Goal: Task Accomplishment & Management: Manage account settings

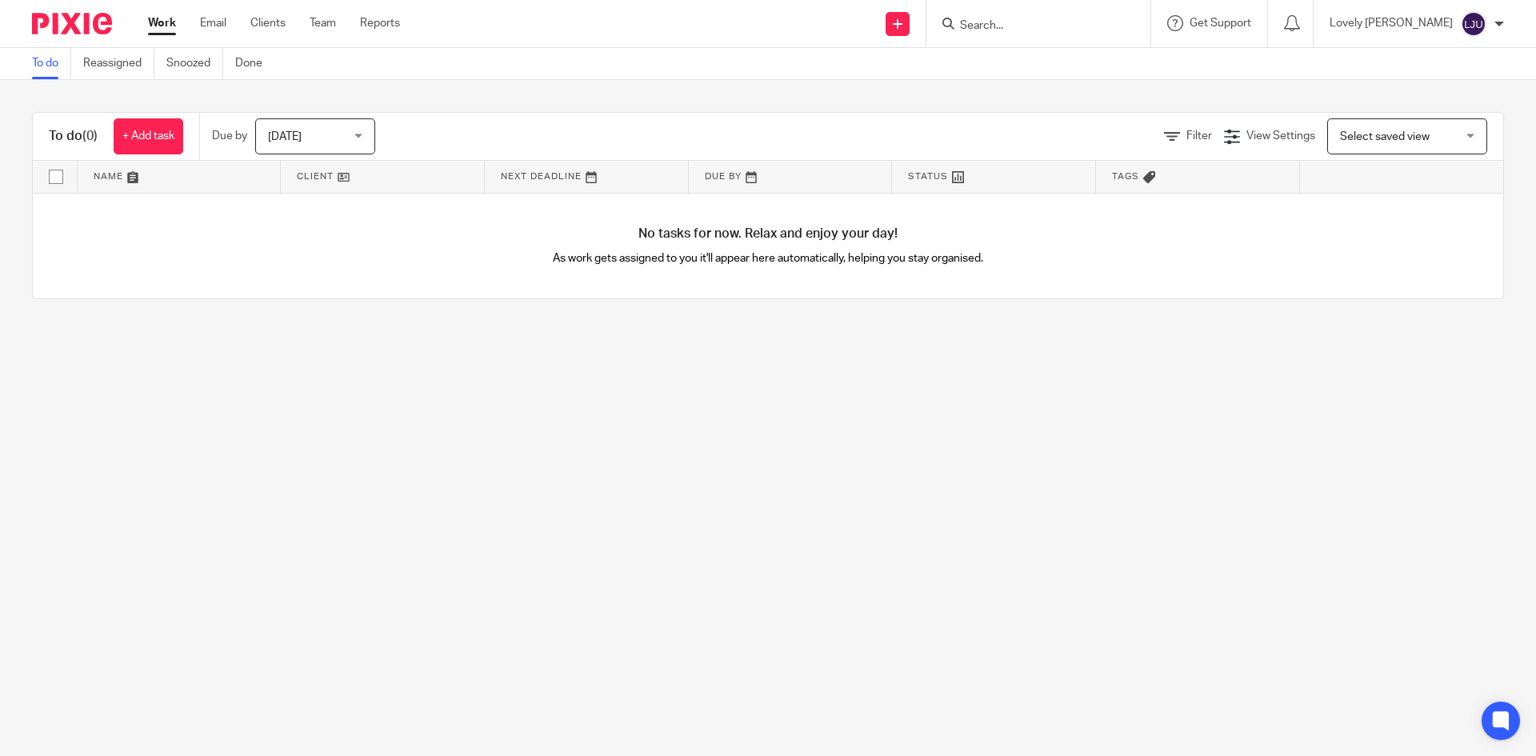
click at [1001, 28] on input "Search" at bounding box center [1030, 26] width 144 height 14
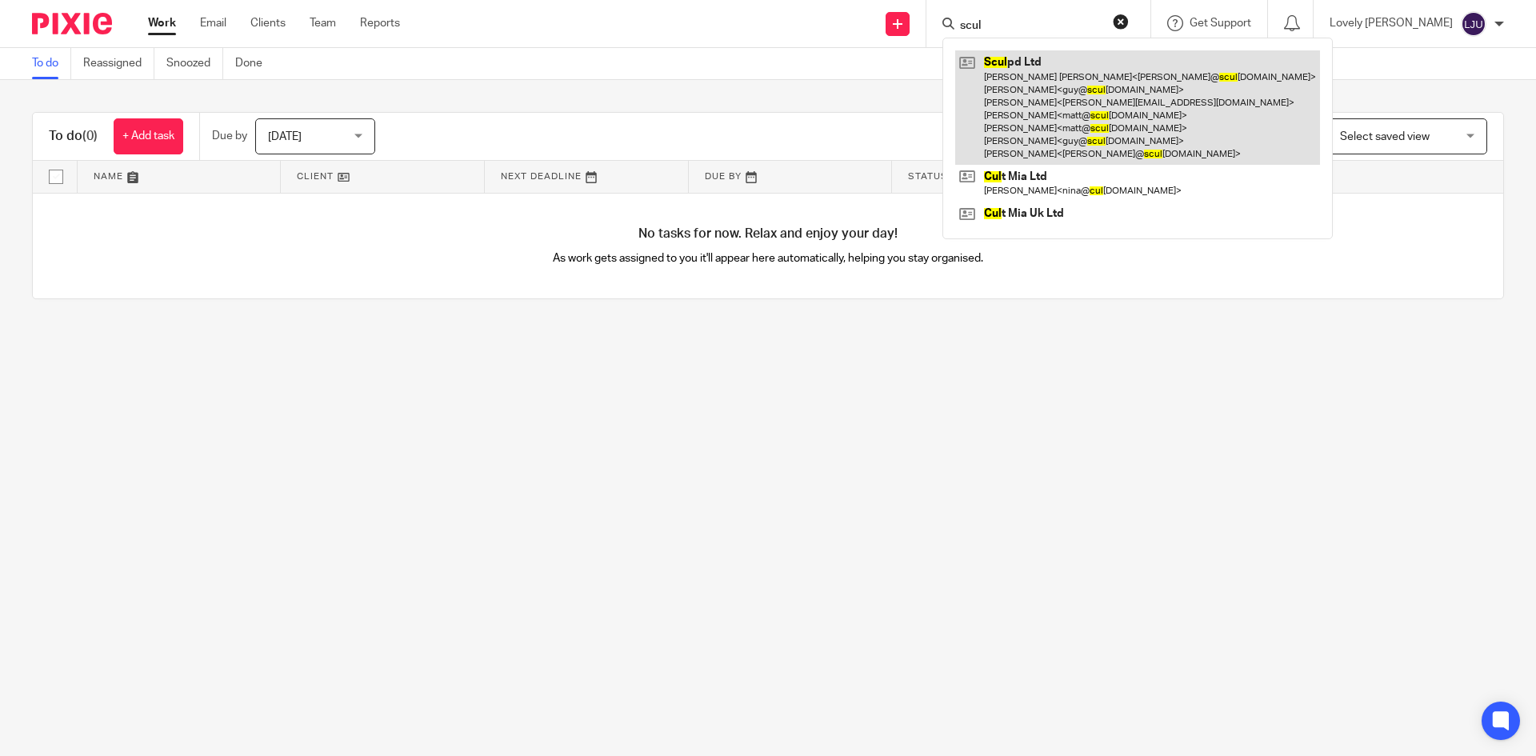
type input "scul"
click at [1042, 75] on link at bounding box center [1137, 107] width 365 height 114
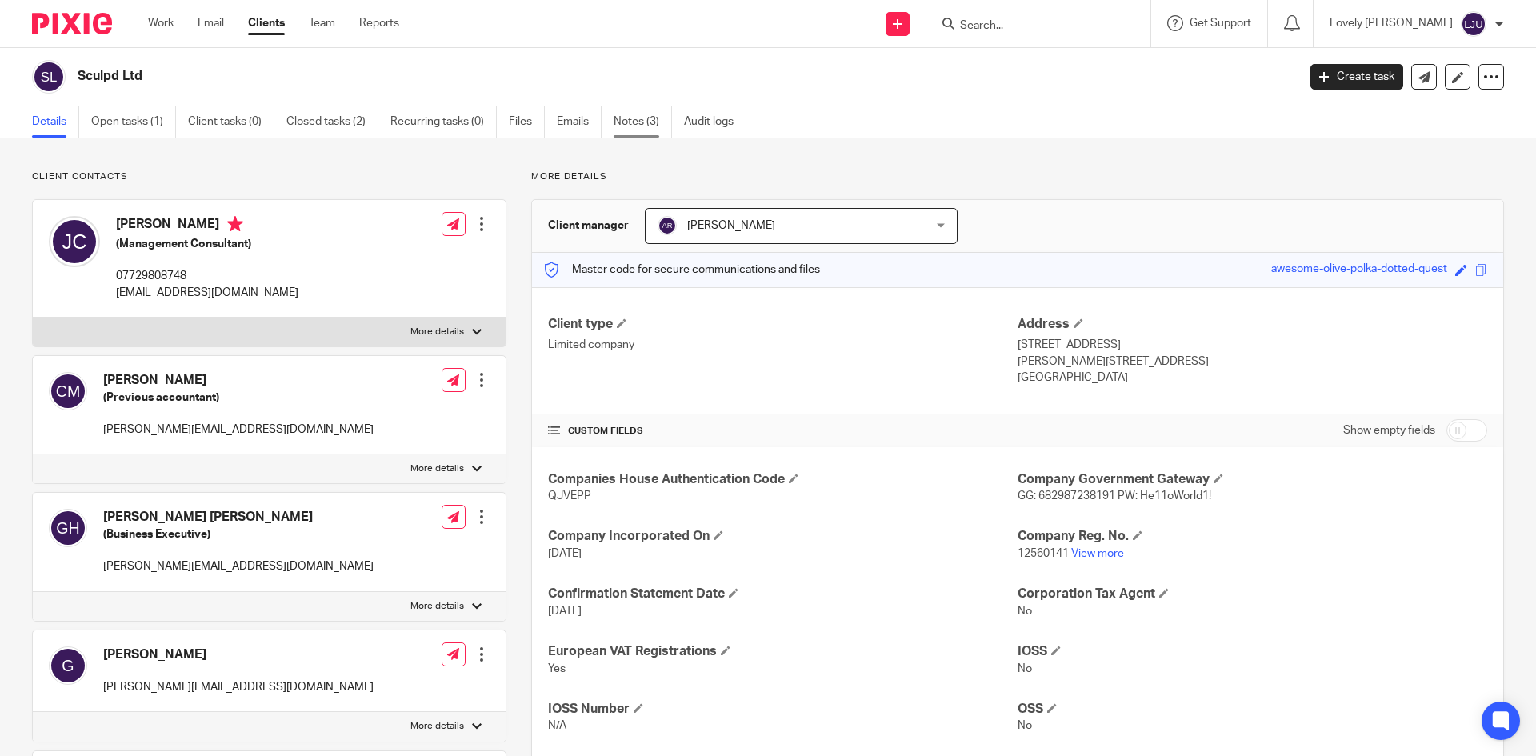
click at [629, 126] on link "Notes (3)" at bounding box center [643, 121] width 58 height 31
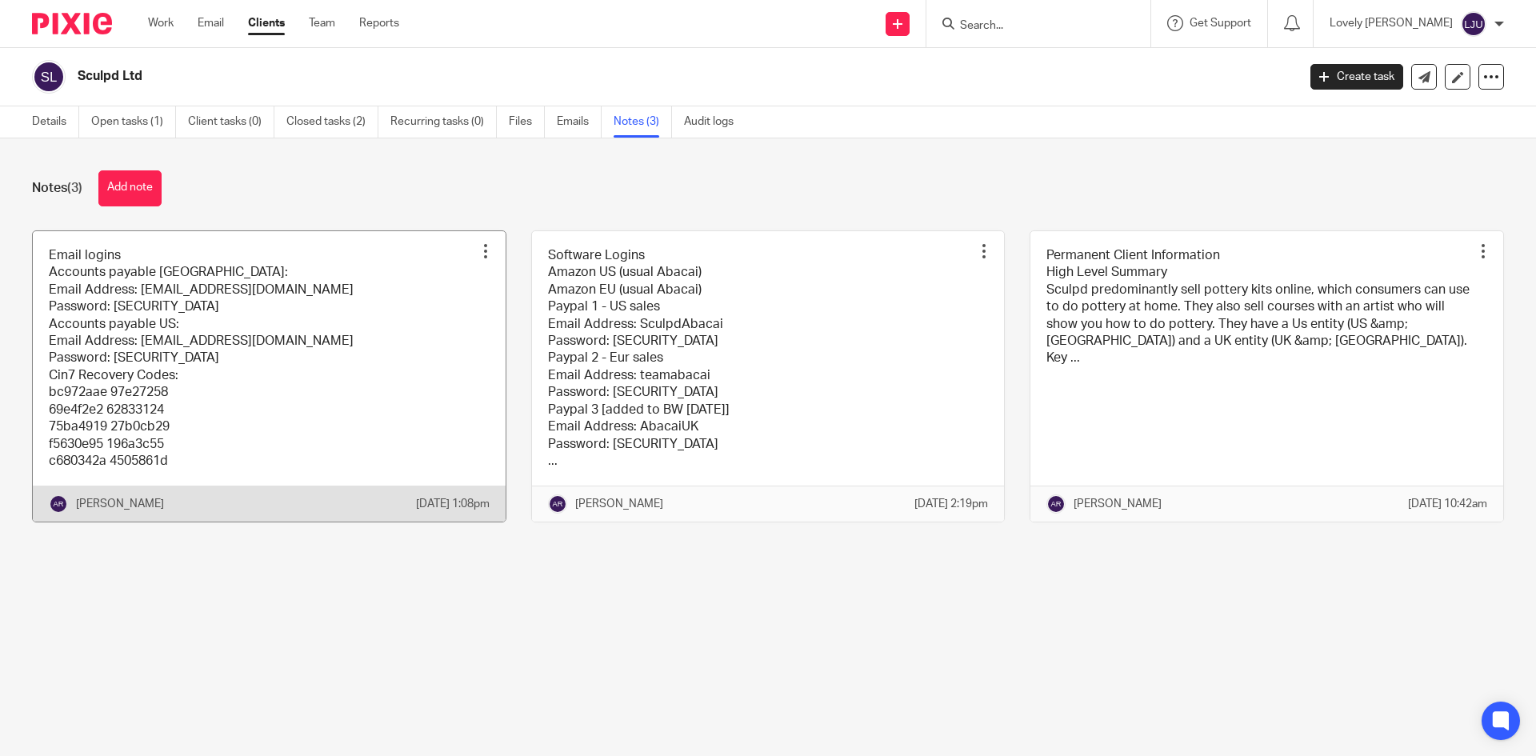
click at [313, 370] on link at bounding box center [269, 376] width 473 height 291
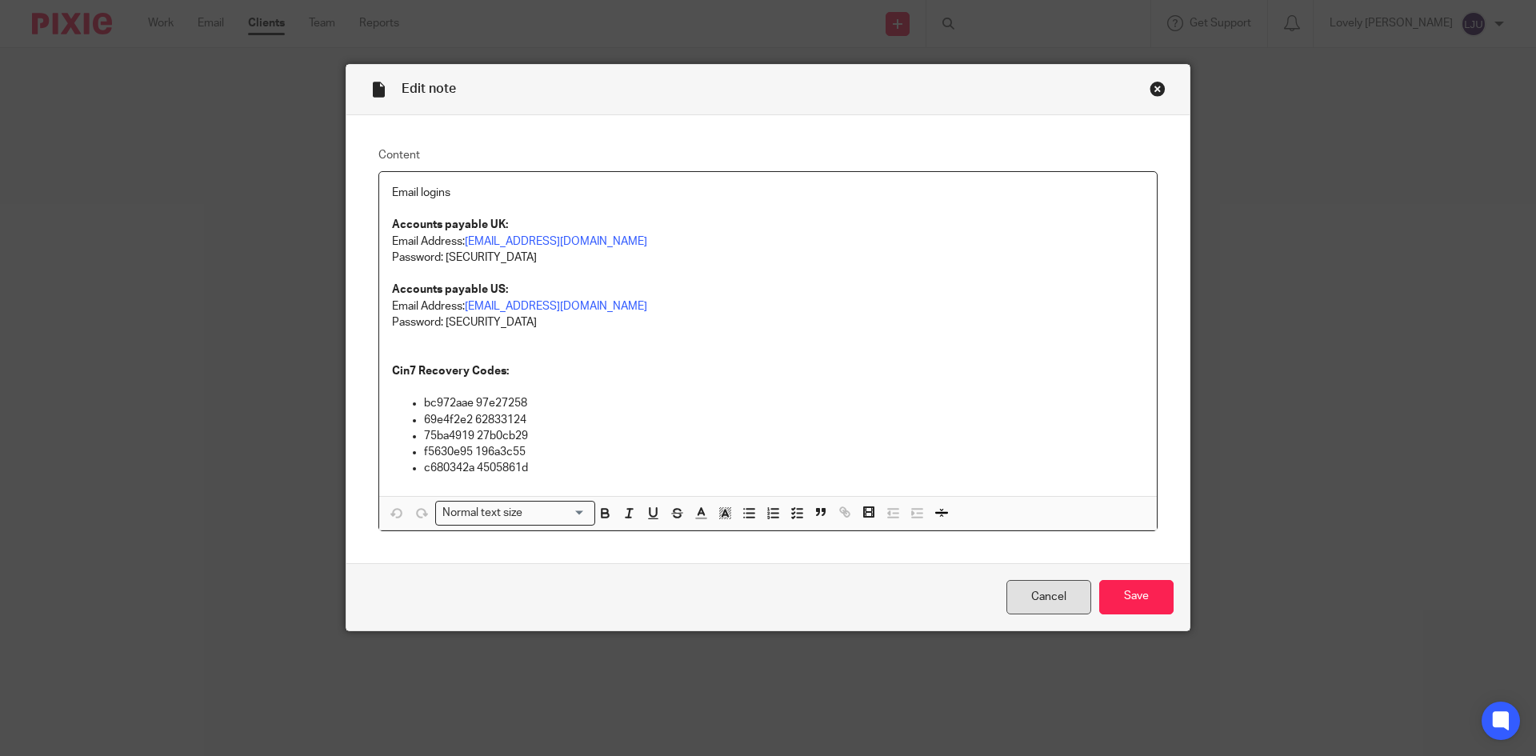
click at [1022, 586] on link "Cancel" at bounding box center [1048, 597] width 85 height 34
click at [1050, 592] on link "Cancel" at bounding box center [1048, 597] width 85 height 34
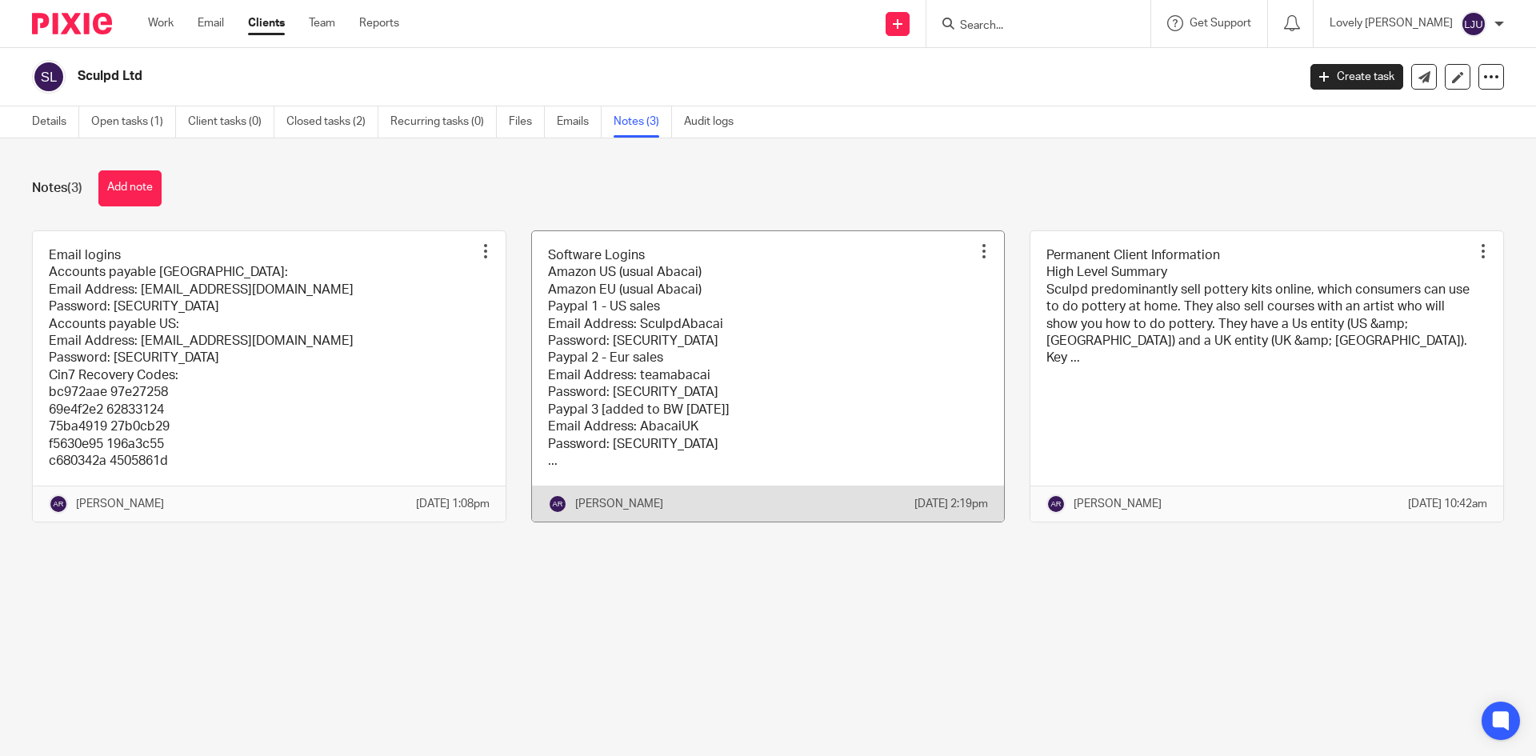
click at [624, 362] on link at bounding box center [768, 376] width 473 height 291
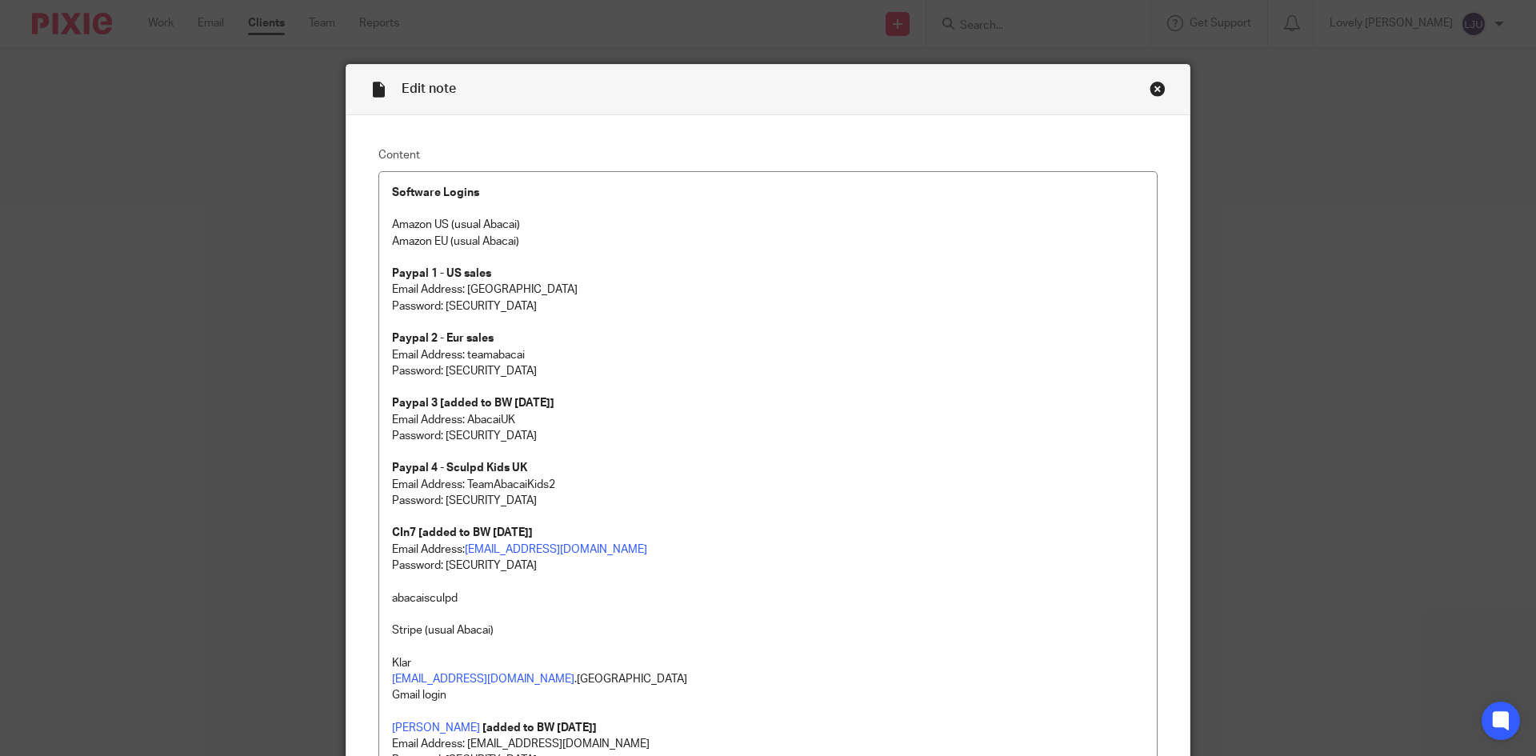
click at [1150, 93] on div "Close this dialog window" at bounding box center [1158, 89] width 16 height 16
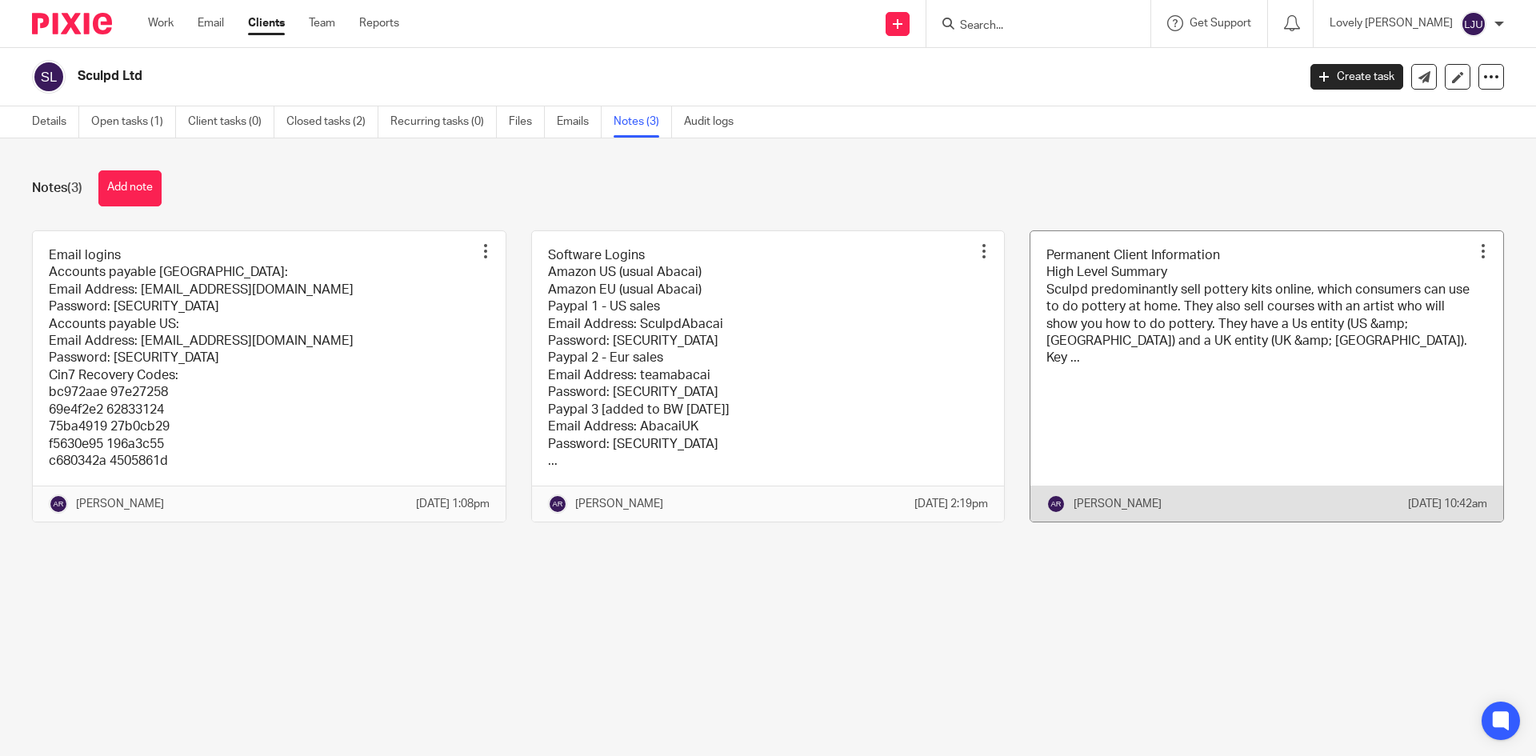
click at [1169, 341] on link at bounding box center [1266, 376] width 473 height 291
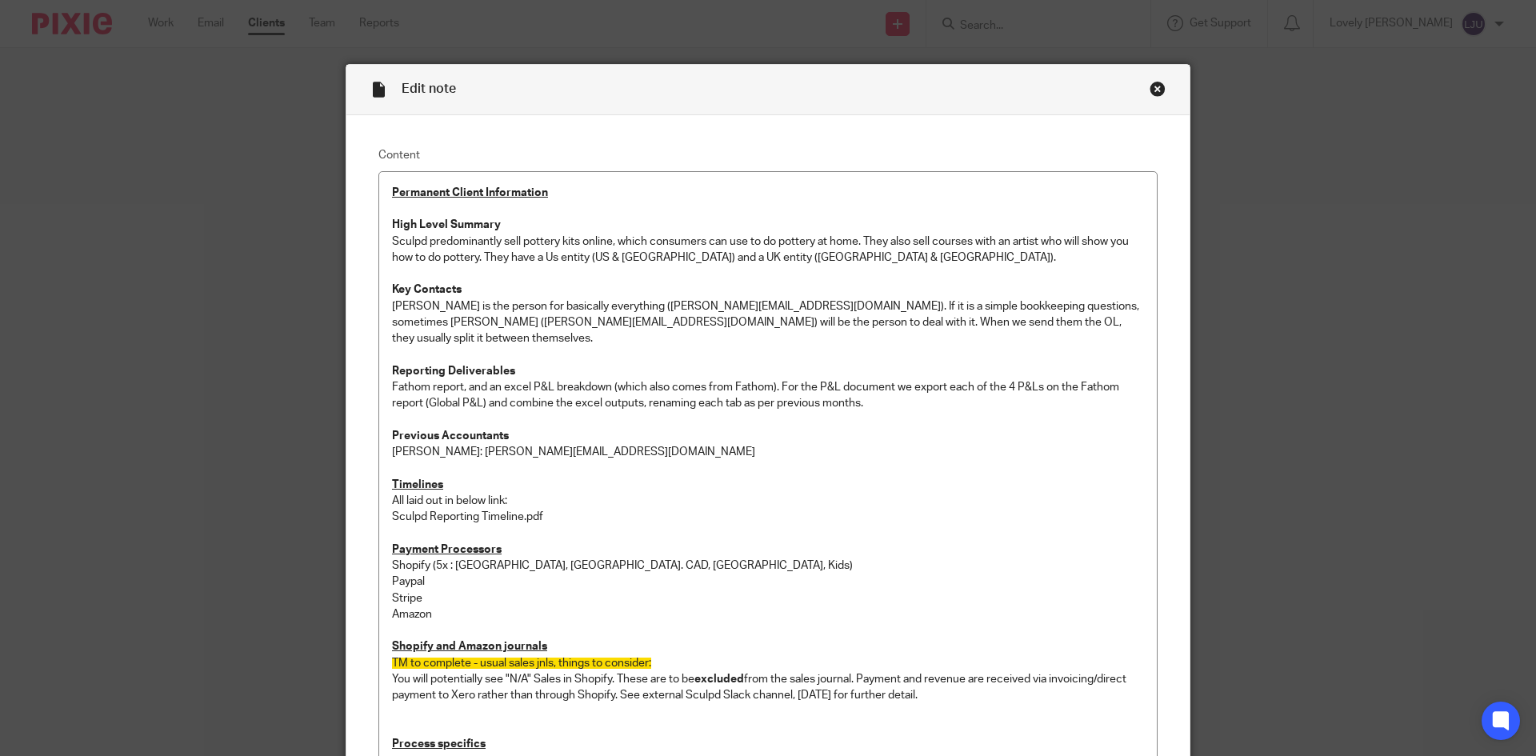
click at [1150, 85] on div "Close this dialog window" at bounding box center [1158, 89] width 16 height 16
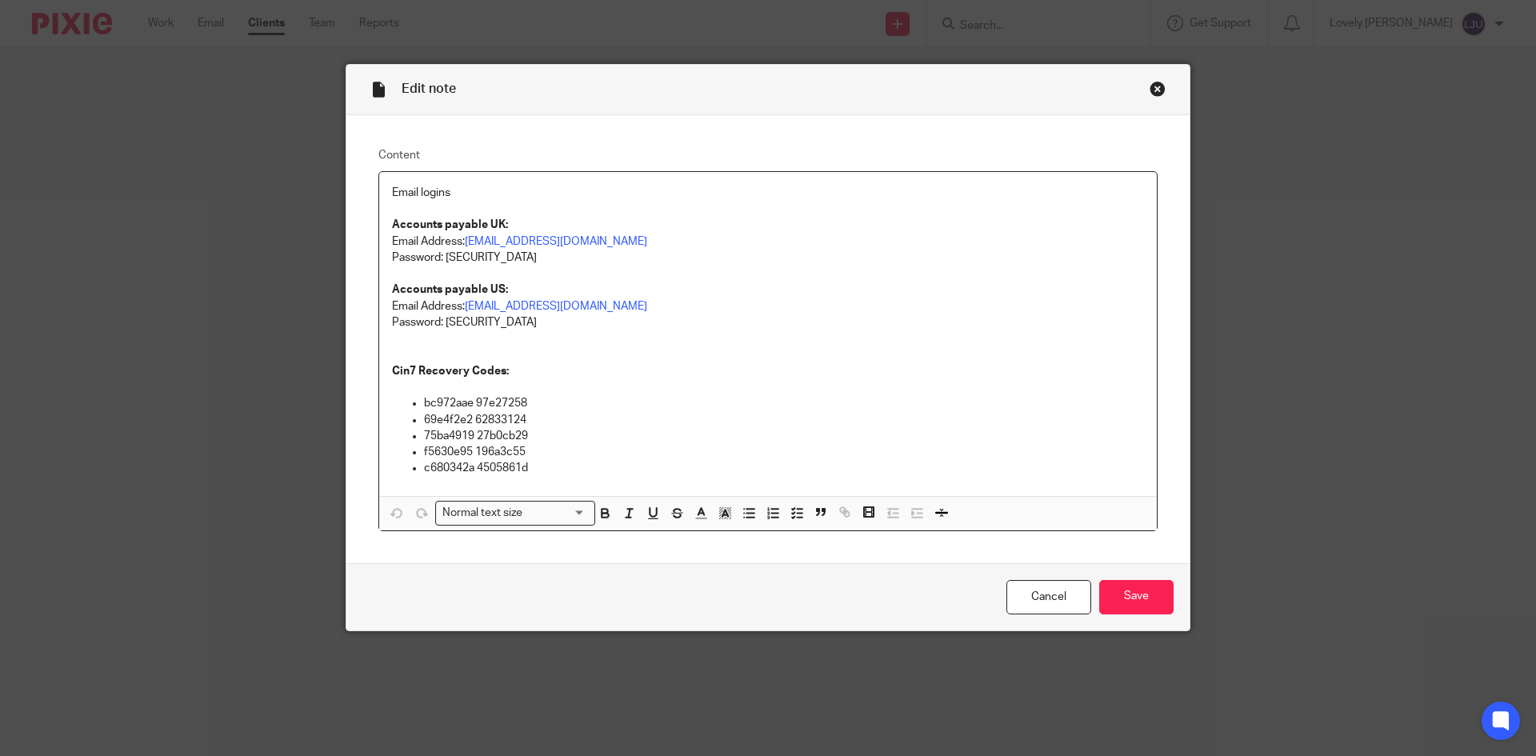
click at [1154, 86] on div "Close this dialog window" at bounding box center [1158, 89] width 16 height 16
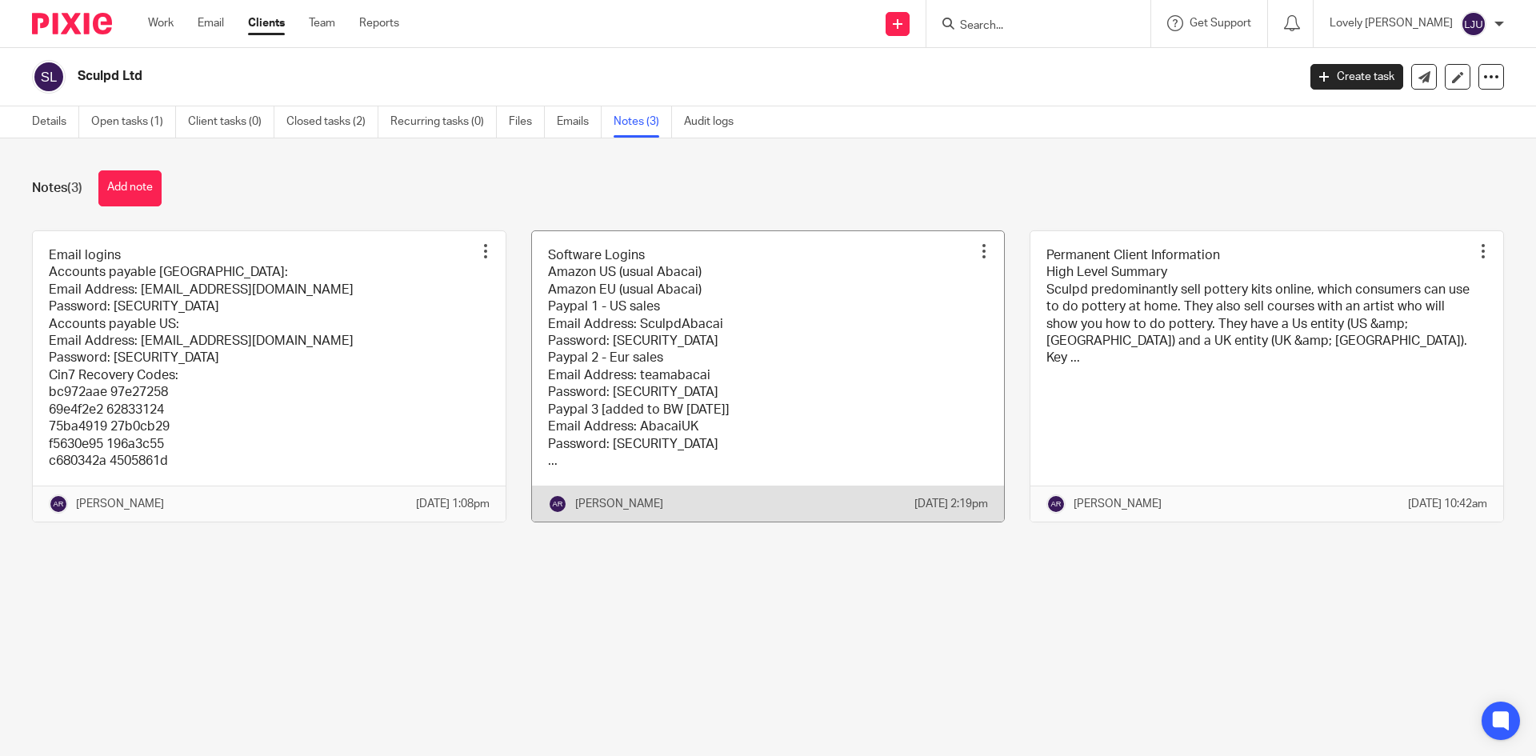
click at [706, 419] on link at bounding box center [768, 376] width 473 height 291
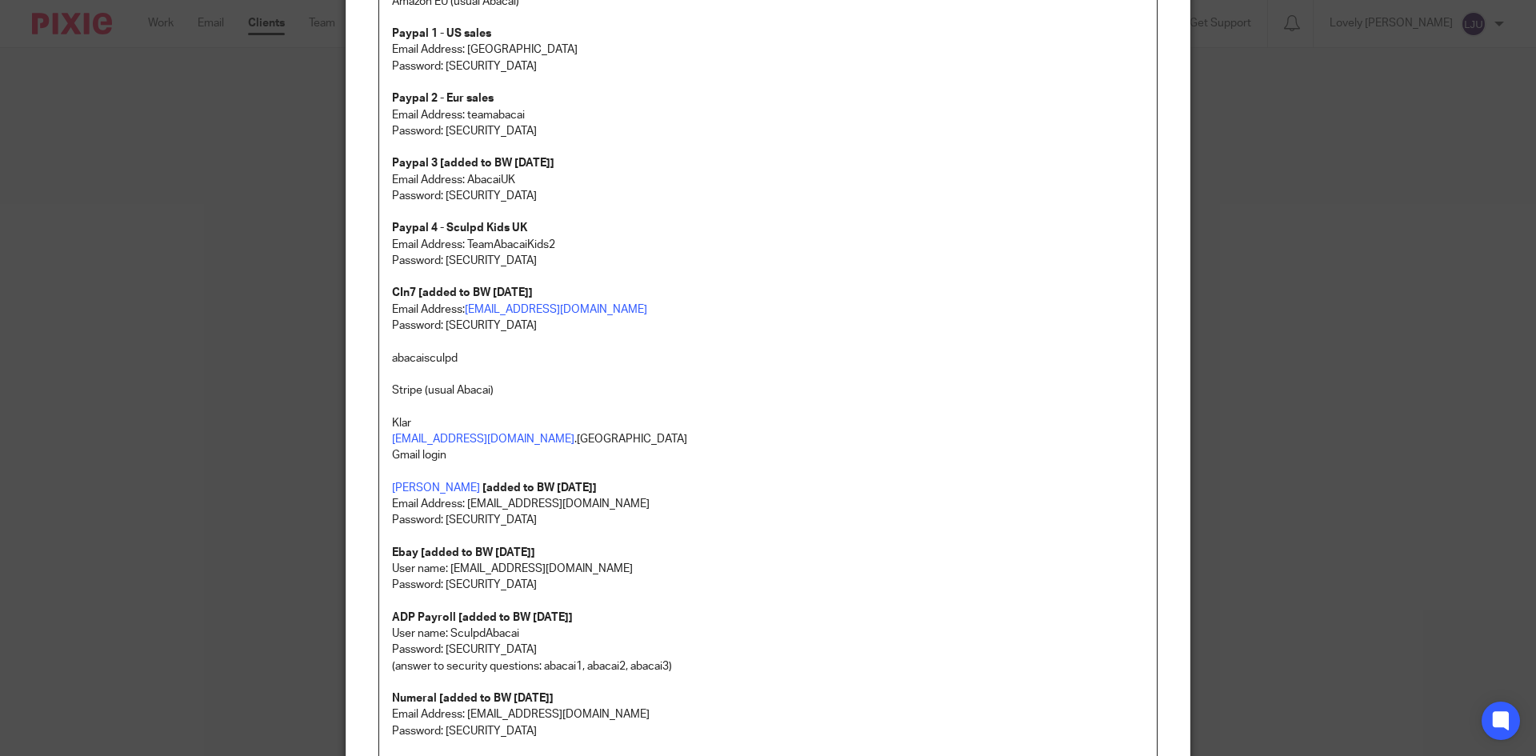
scroll to position [80, 0]
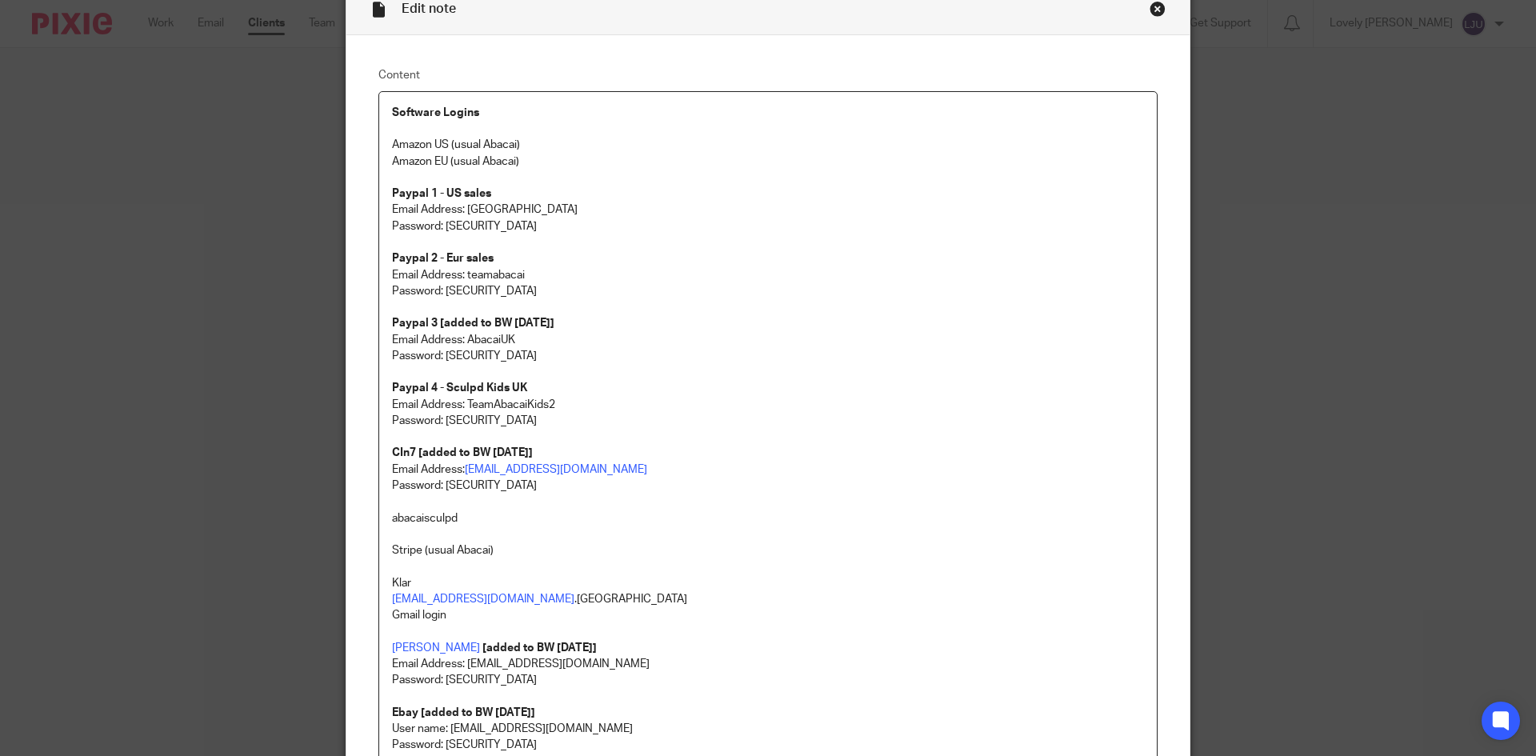
click at [1150, 6] on div "Close this dialog window" at bounding box center [1158, 9] width 16 height 16
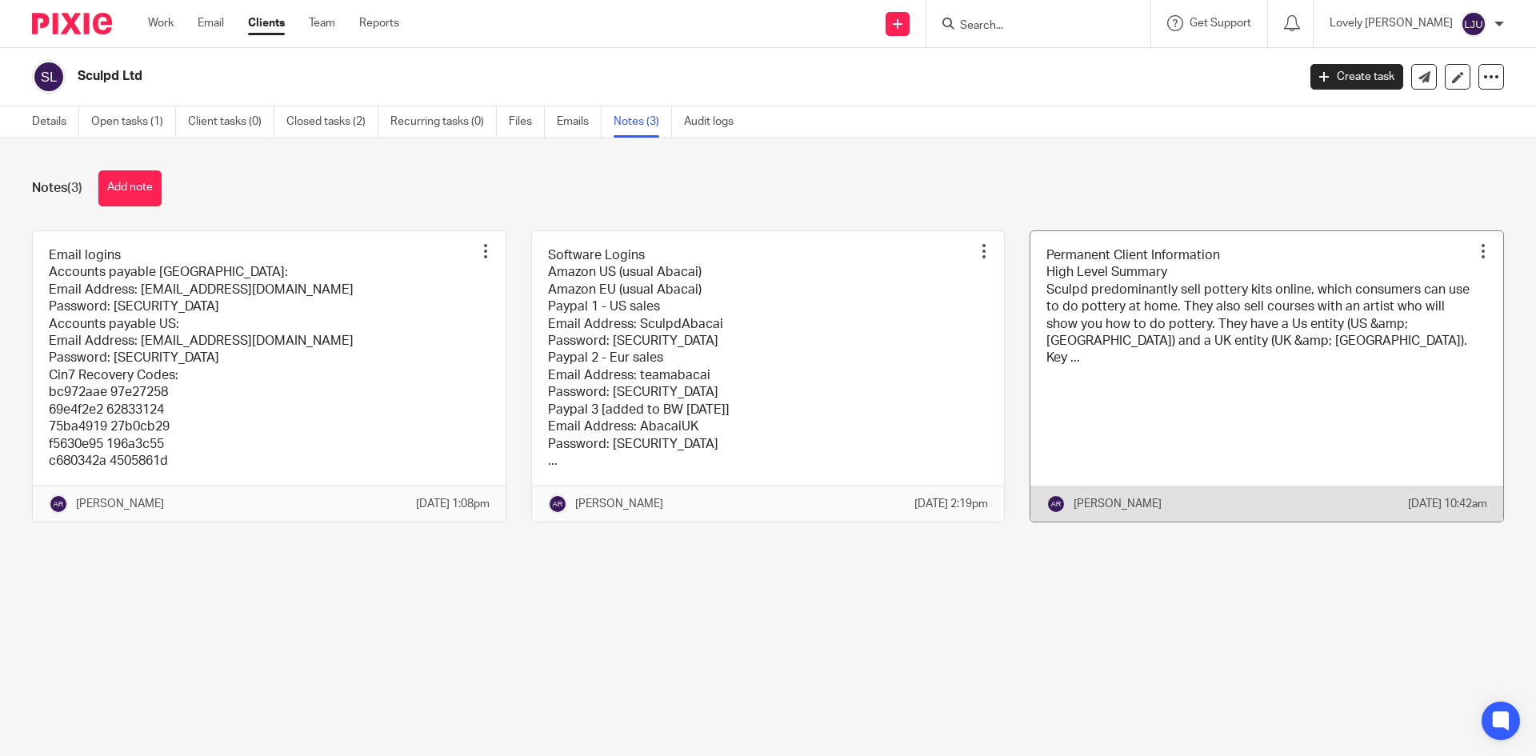
click at [1111, 346] on link at bounding box center [1266, 376] width 473 height 291
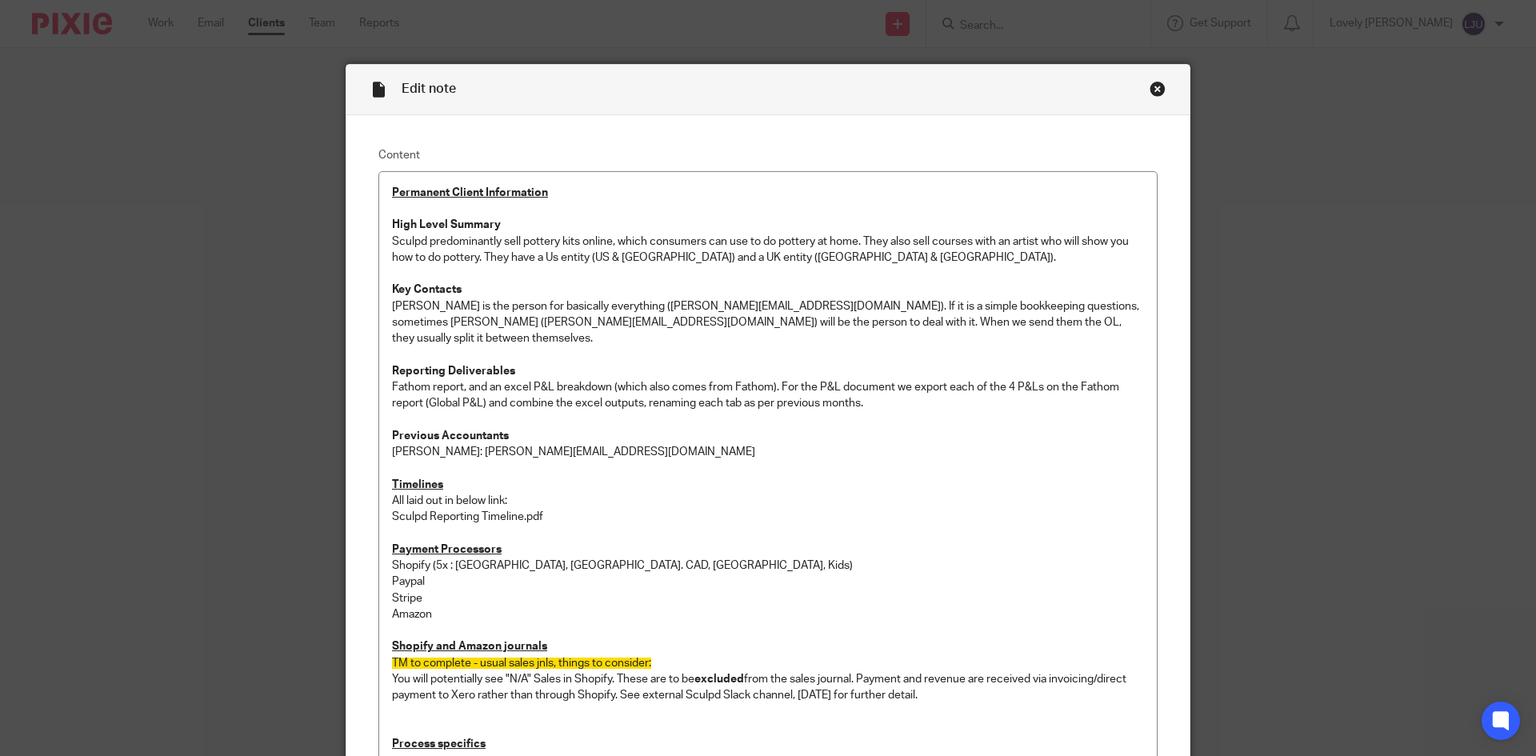
drag, startPoint x: 1150, startPoint y: 80, endPoint x: 1147, endPoint y: 89, distance: 9.4
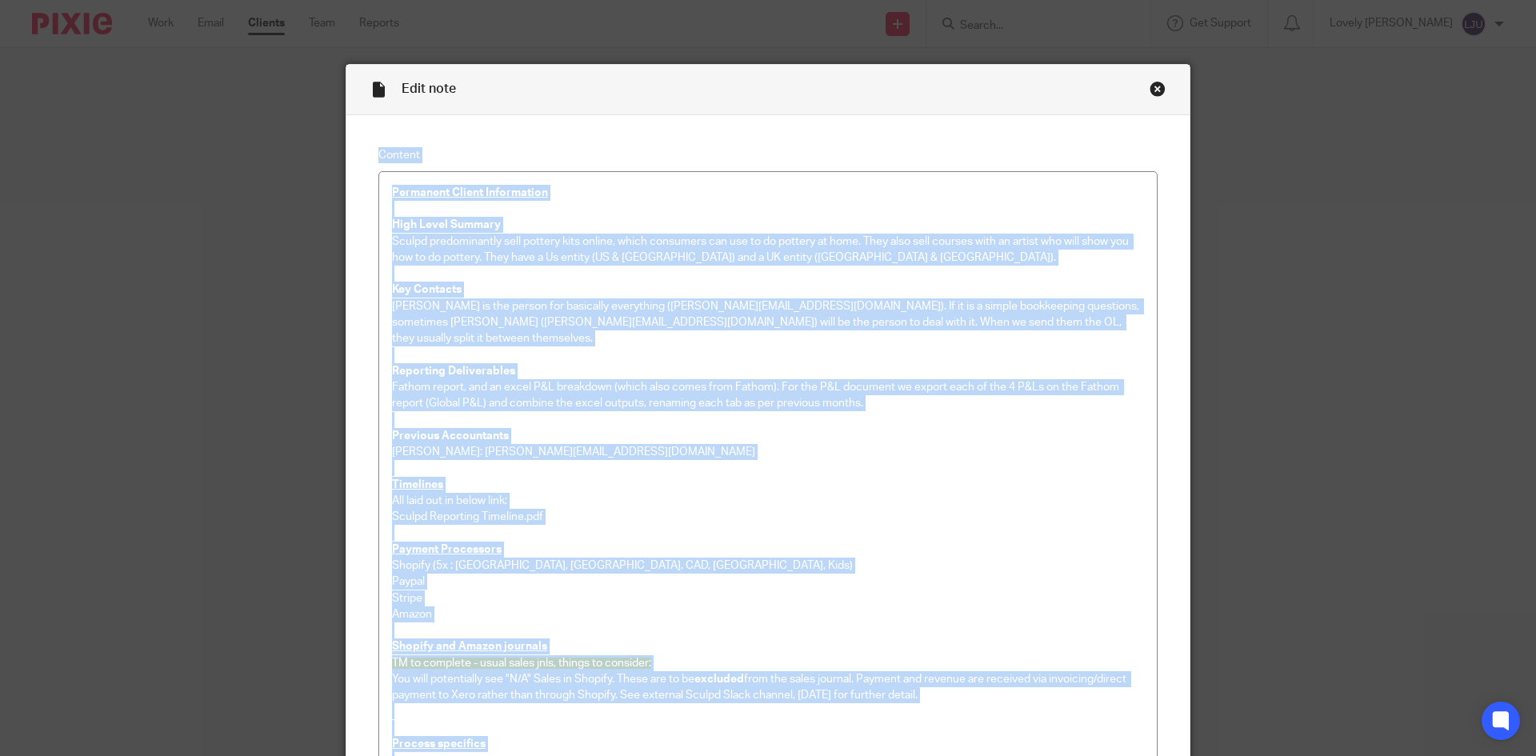
click at [1150, 90] on div "Close this dialog window" at bounding box center [1158, 89] width 16 height 16
click at [1154, 86] on div "Close this dialog window" at bounding box center [1158, 89] width 16 height 16
